Goal: Navigation & Orientation: Understand site structure

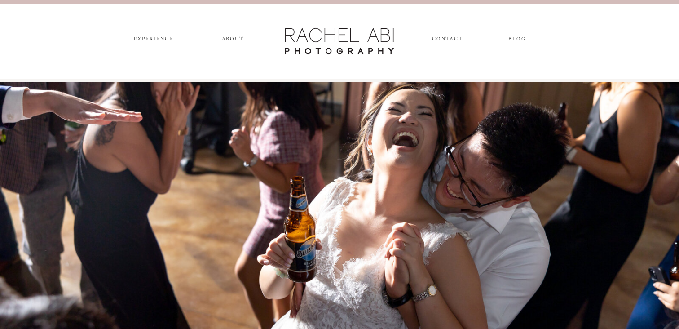
click at [167, 39] on nav "experience" at bounding box center [153, 41] width 47 height 10
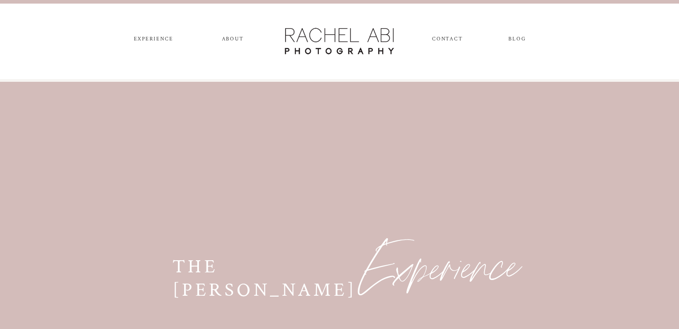
click at [238, 37] on nav "ABOUT" at bounding box center [232, 41] width 25 height 10
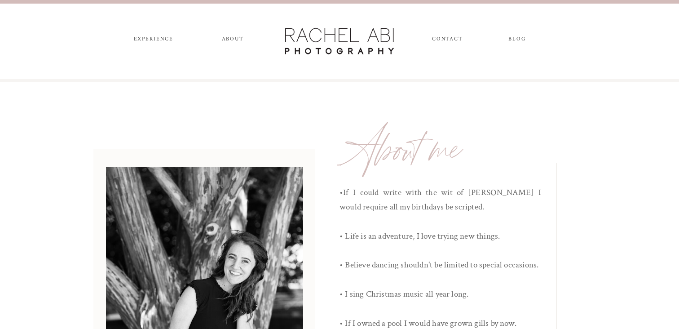
click at [367, 47] on div at bounding box center [339, 41] width 117 height 31
